Goal: Information Seeking & Learning: Check status

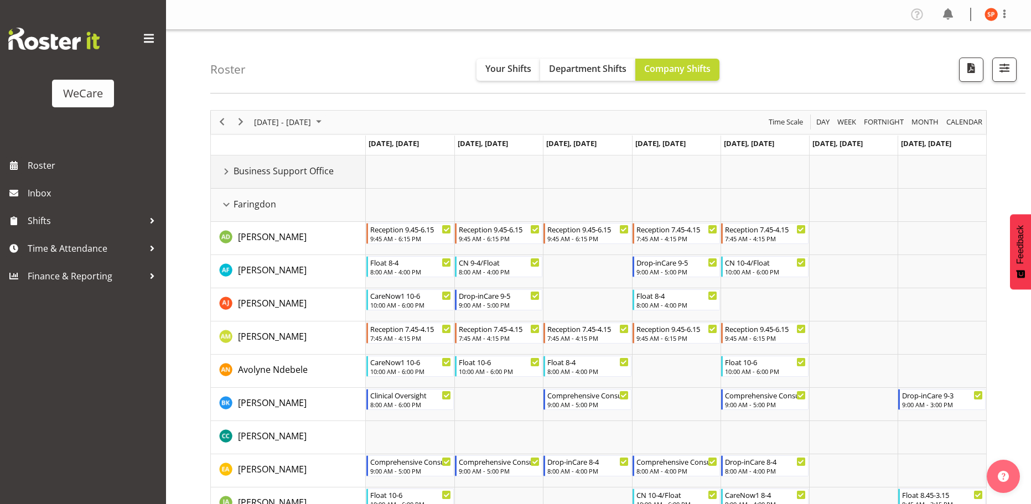
scroll to position [136, 0]
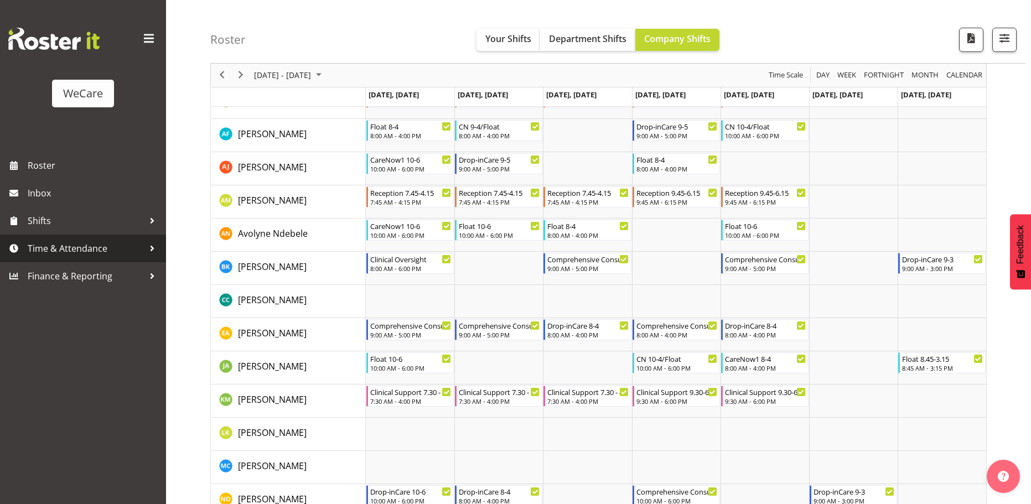
click at [147, 249] on div at bounding box center [152, 248] width 17 height 17
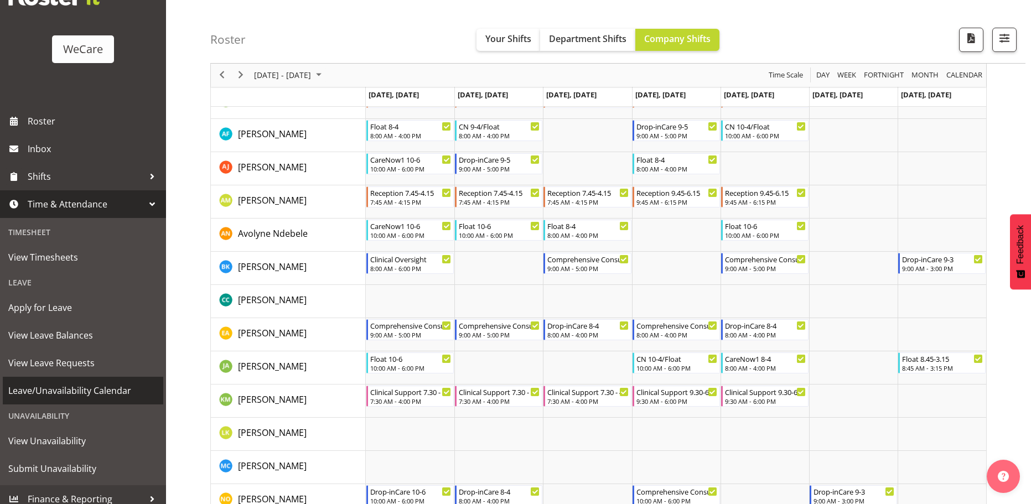
scroll to position [53, 0]
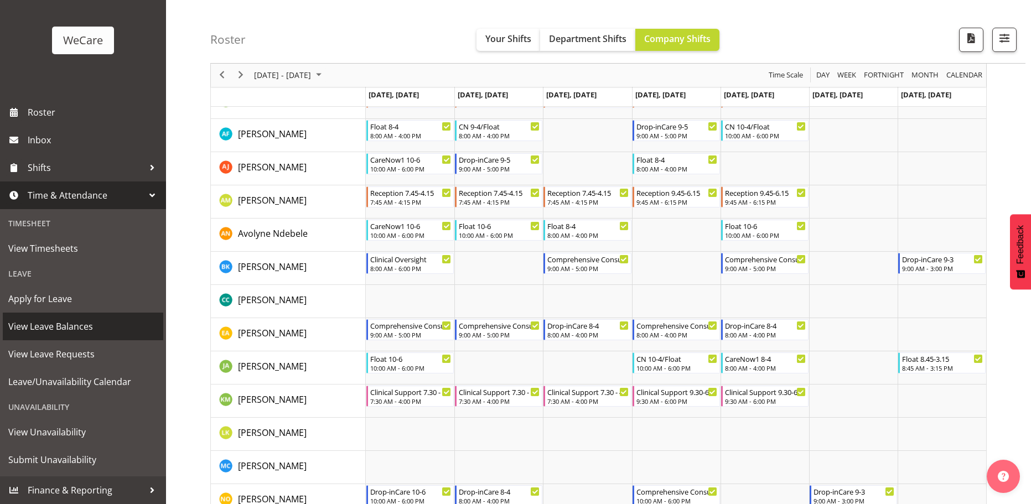
click at [108, 328] on span "View Leave Balances" at bounding box center [82, 326] width 149 height 17
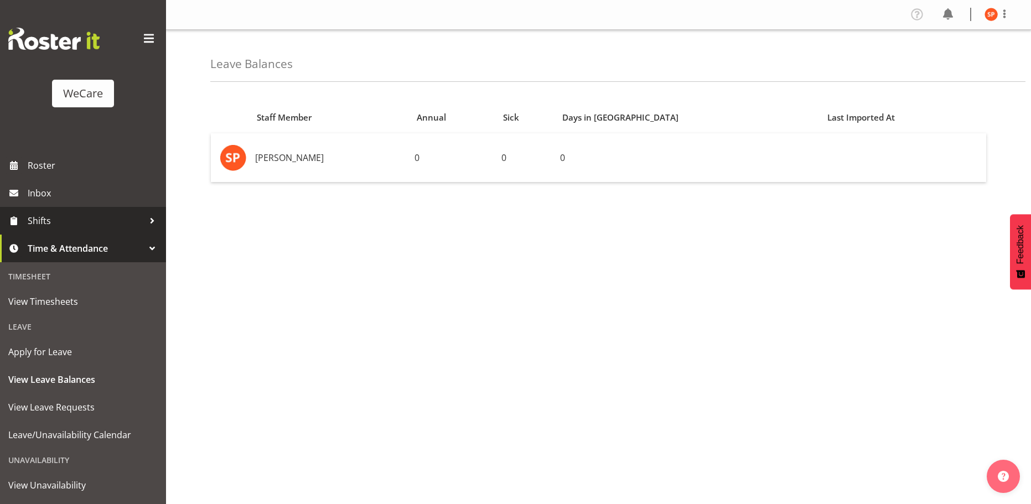
click at [144, 218] on div at bounding box center [152, 221] width 17 height 17
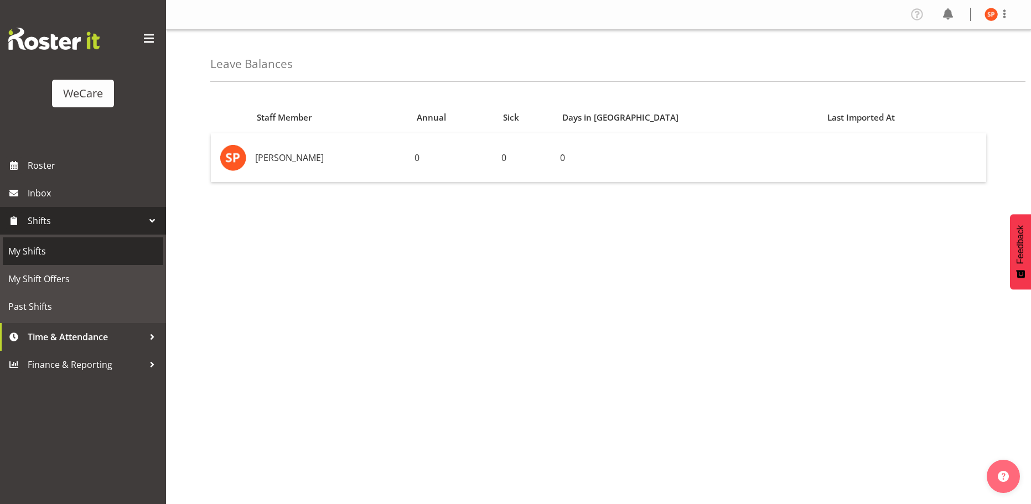
click at [54, 257] on span "My Shifts" at bounding box center [82, 251] width 149 height 17
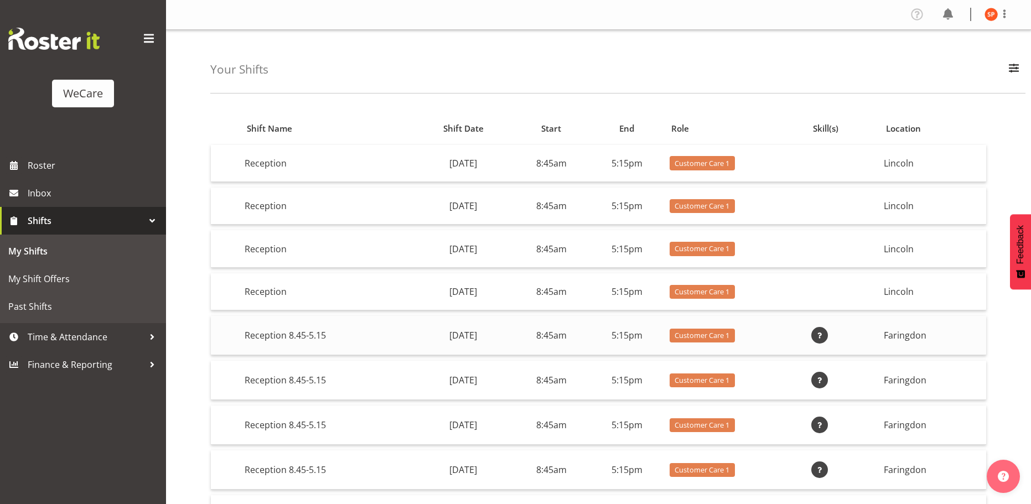
click at [826, 332] on span at bounding box center [819, 335] width 13 height 13
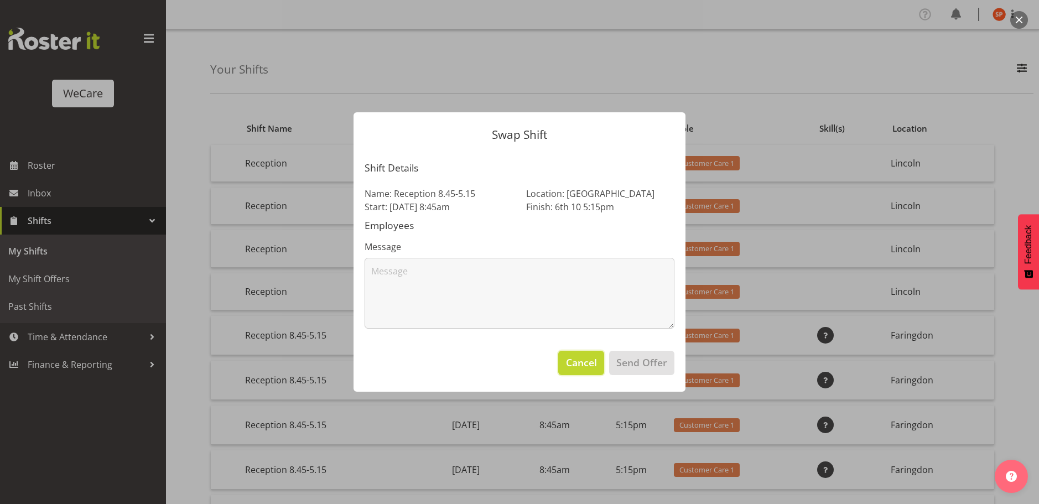
click at [570, 364] on span "Cancel" at bounding box center [581, 362] width 31 height 14
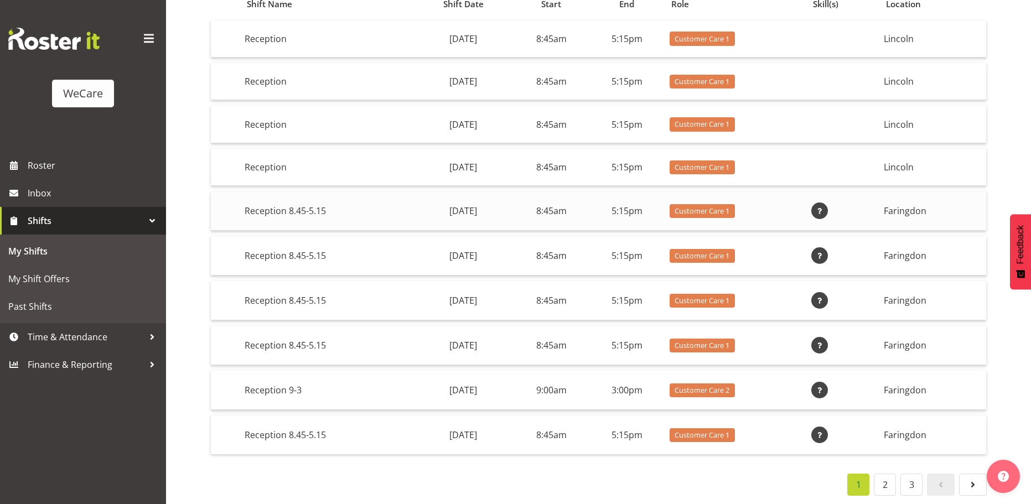
scroll to position [133, 0]
click at [888, 477] on link "2" at bounding box center [885, 485] width 22 height 22
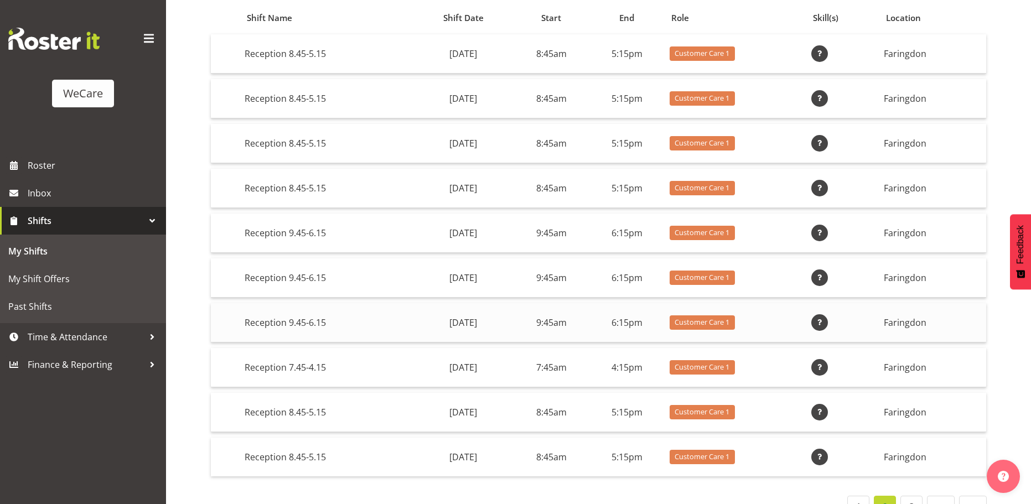
scroll to position [141, 0]
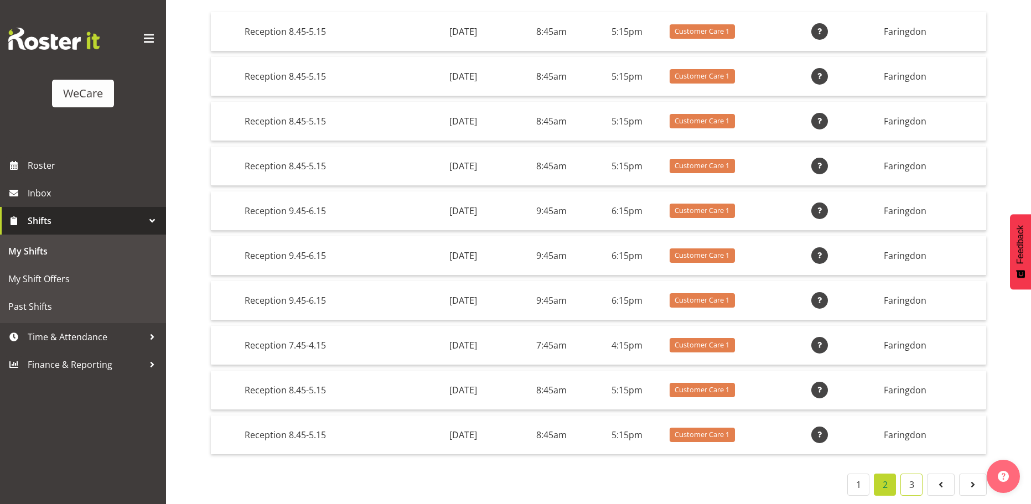
click at [910, 474] on link "3" at bounding box center [911, 485] width 22 height 22
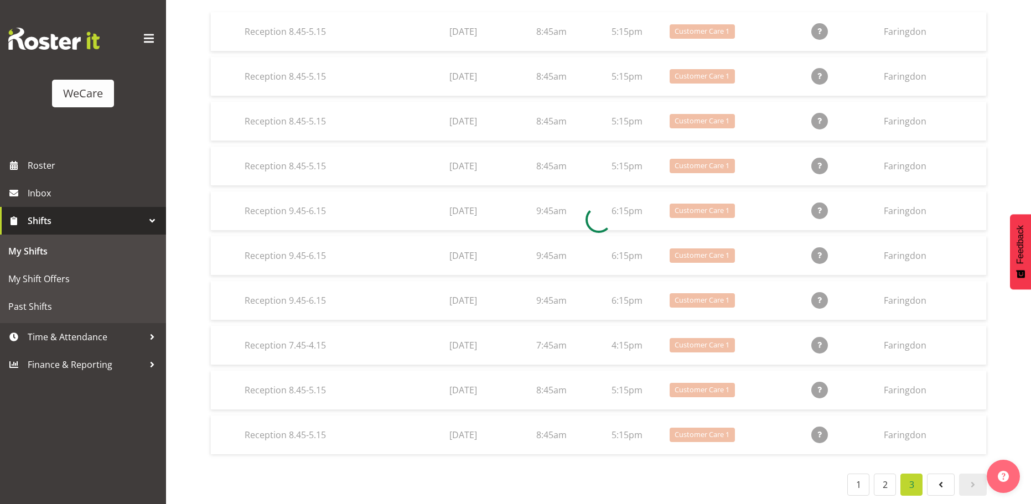
scroll to position [49, 0]
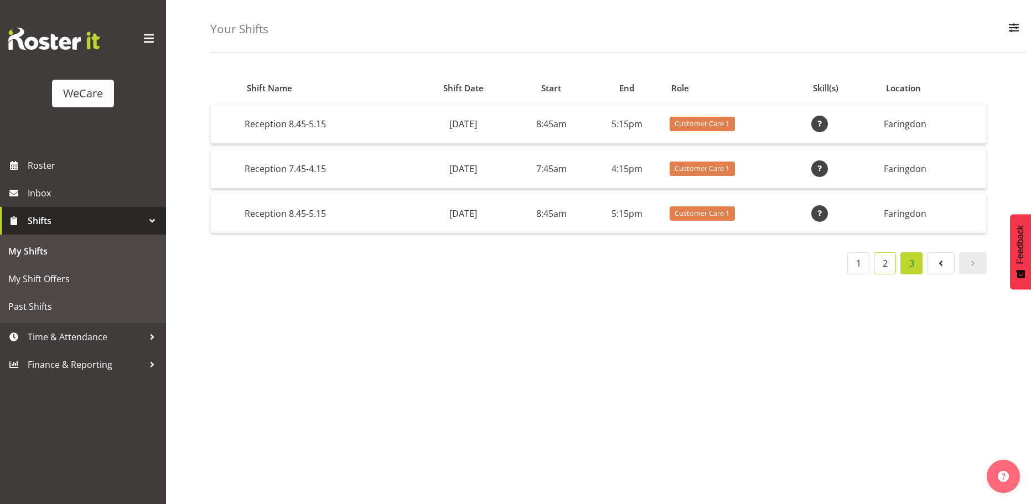
click at [884, 259] on link "2" at bounding box center [885, 263] width 22 height 22
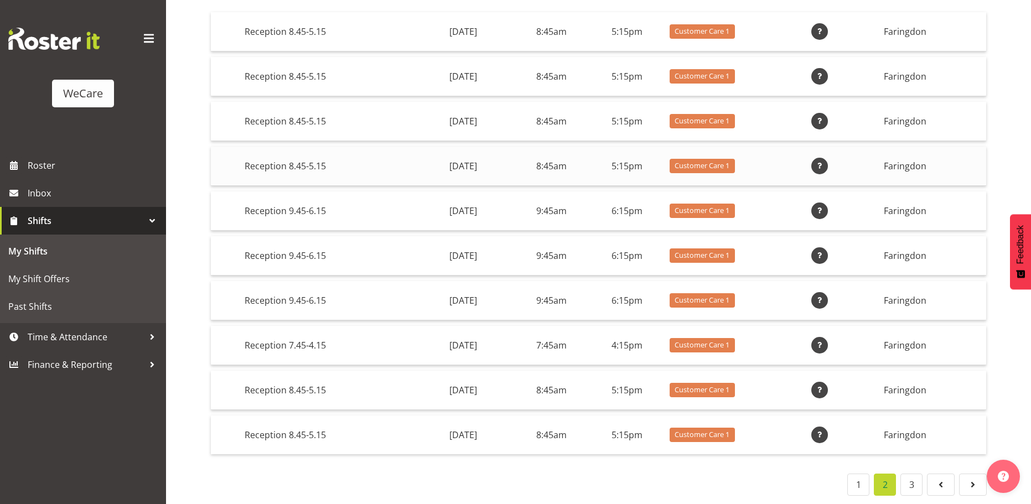
scroll to position [141, 0]
click at [866, 477] on link "1" at bounding box center [858, 485] width 22 height 22
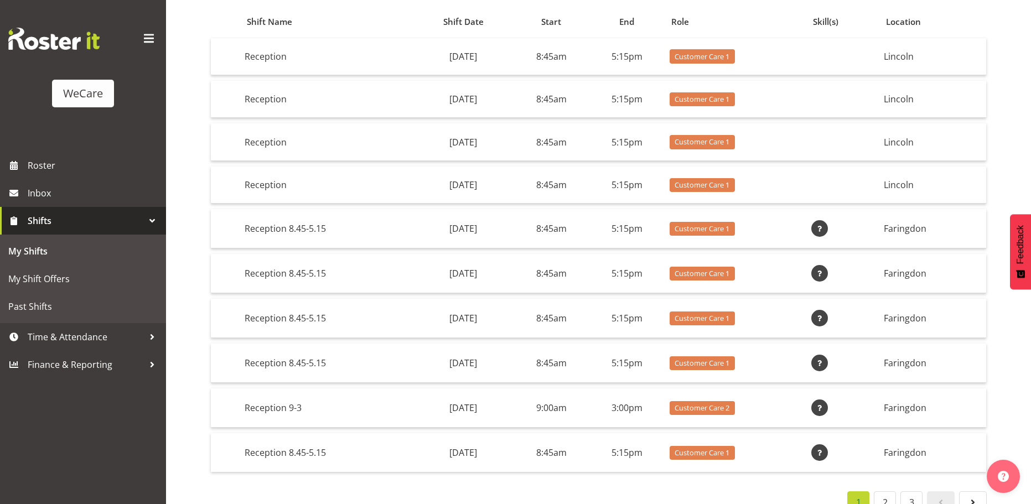
scroll to position [133, 0]
